Goal: Navigation & Orientation: Find specific page/section

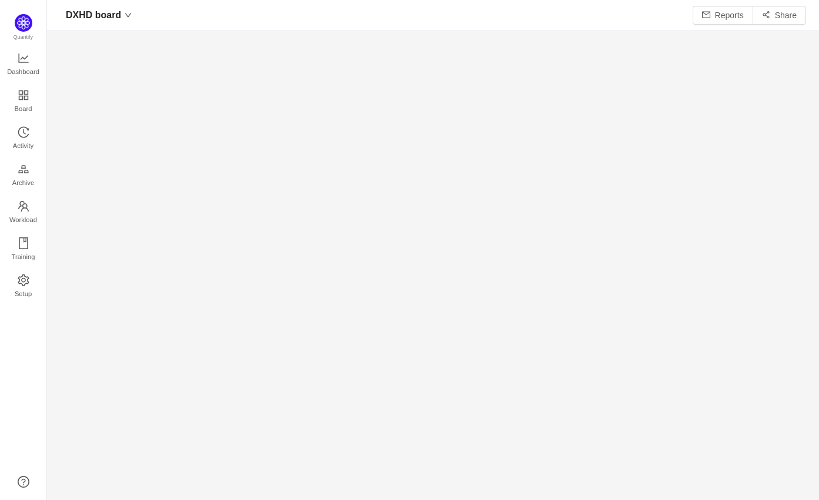
scroll to position [18, 18]
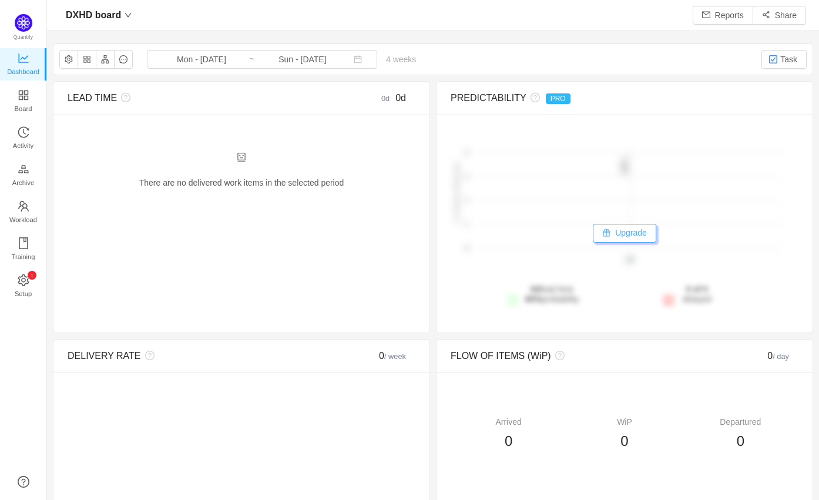
click at [612, 234] on button "Upgrade" at bounding box center [624, 233] width 63 height 19
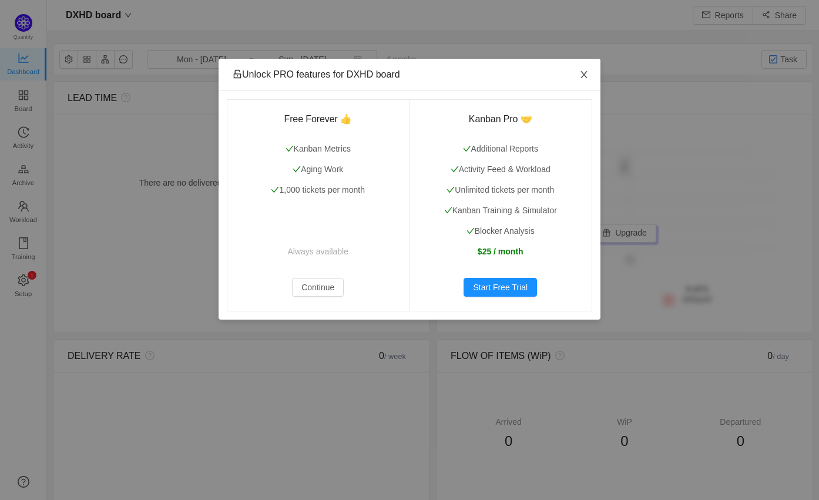
click at [584, 71] on icon "icon: close" at bounding box center [583, 74] width 9 height 9
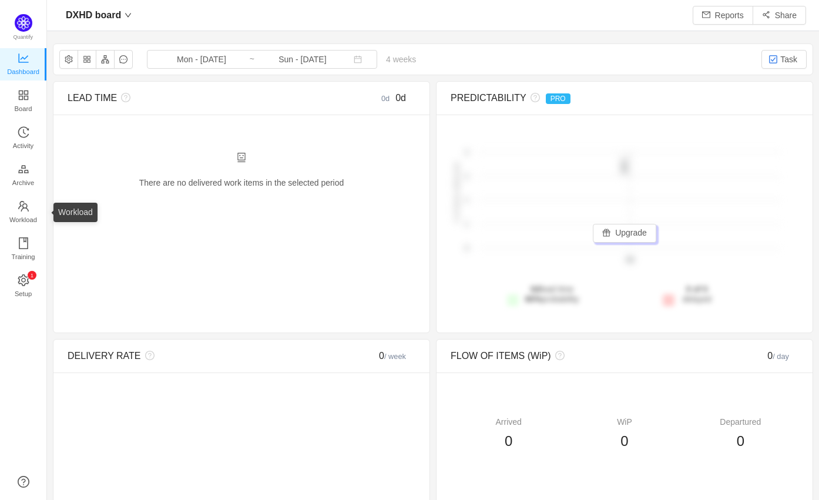
click at [27, 209] on span "Workload" at bounding box center [23, 219] width 28 height 23
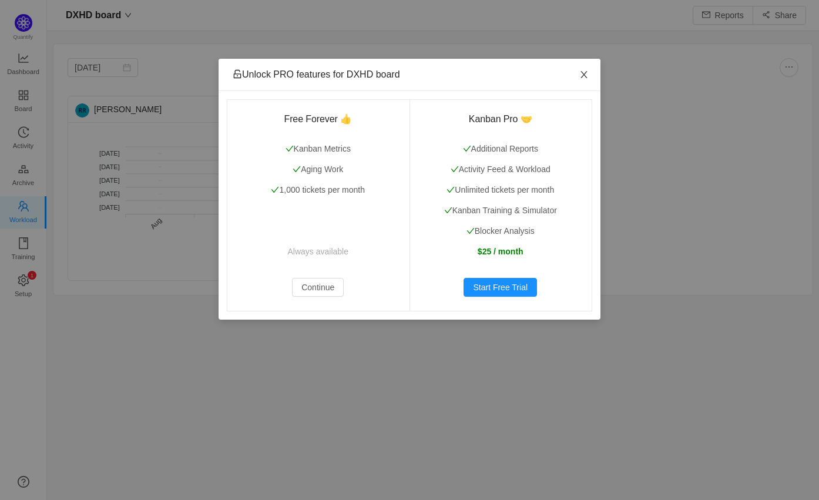
click at [586, 71] on icon "icon: close" at bounding box center [583, 74] width 9 height 9
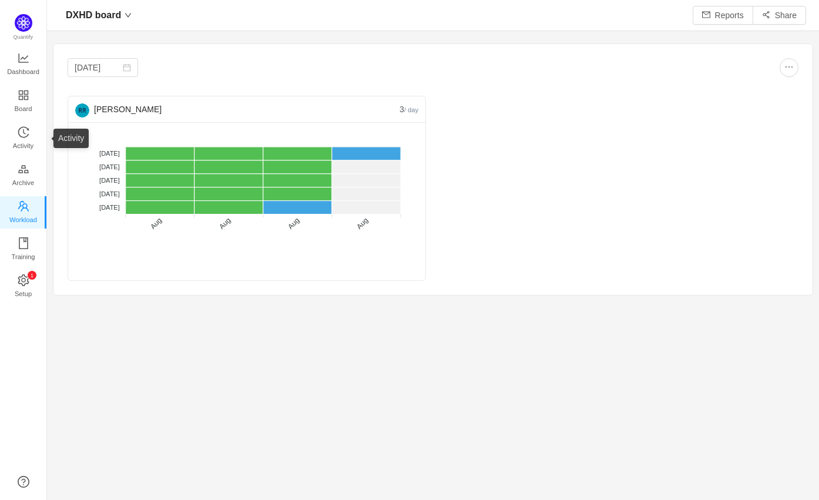
click at [21, 142] on span "Activity" at bounding box center [23, 145] width 21 height 23
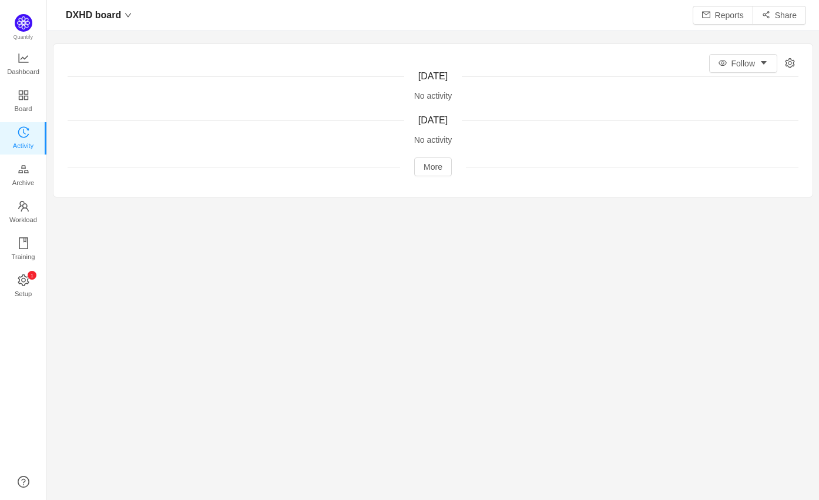
click at [77, 24] on span "DXHD board" at bounding box center [93, 15] width 55 height 19
